Goal: Information Seeking & Learning: Check status

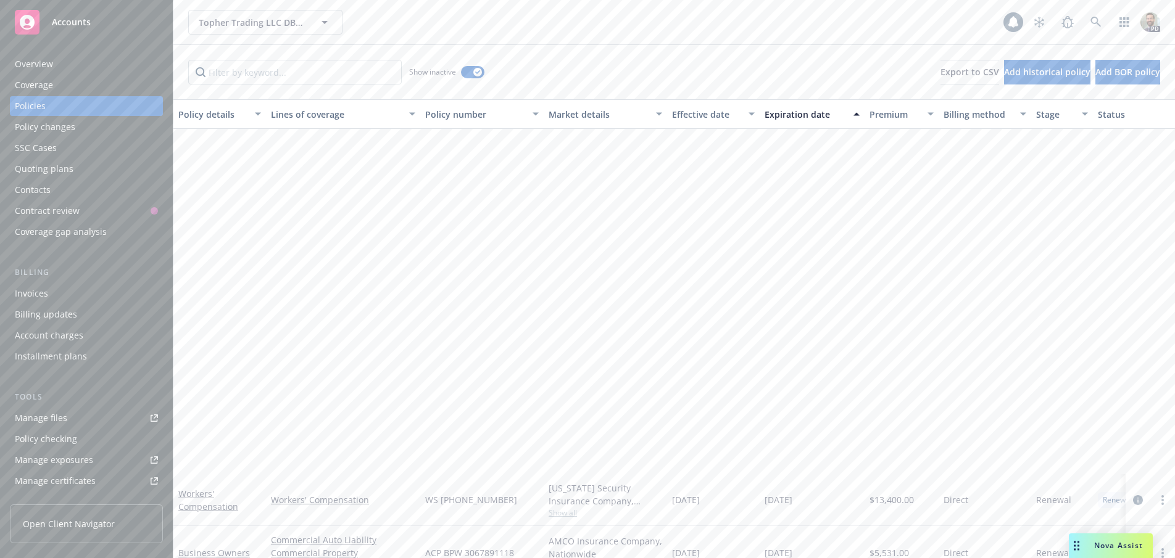
scroll to position [403, 0]
